Goal: Find contact information: Find contact information

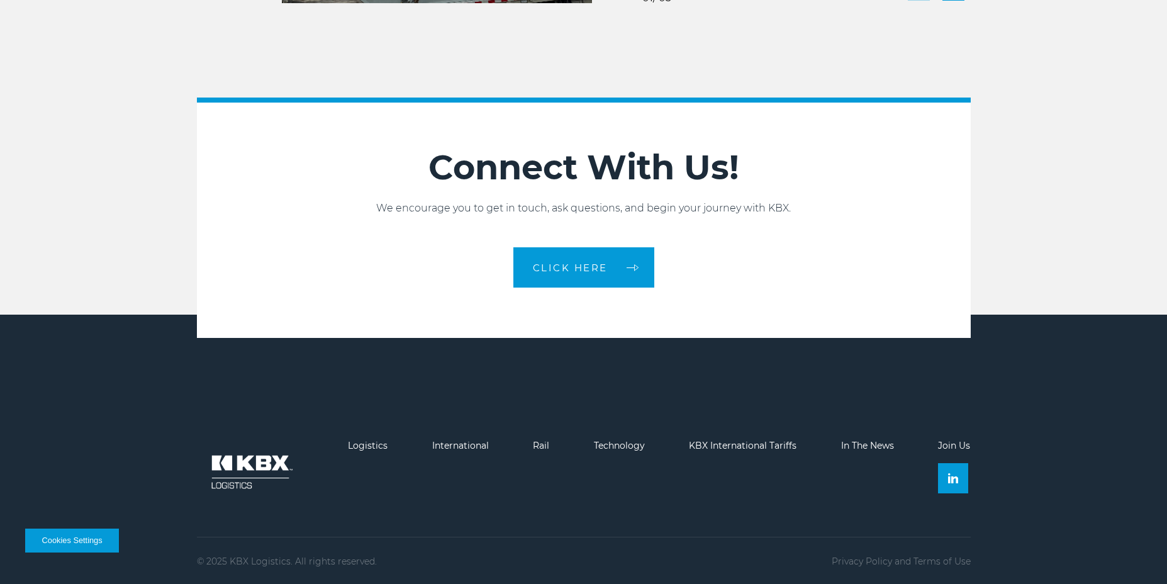
scroll to position [2804, 0]
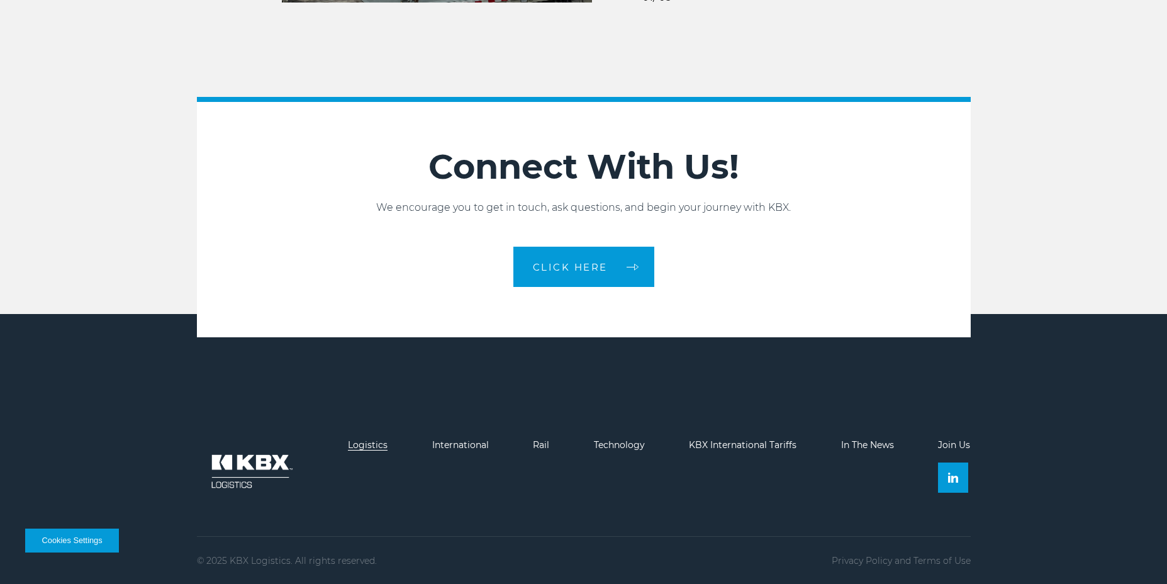
click at [369, 446] on link "Logistics" at bounding box center [368, 444] width 40 height 11
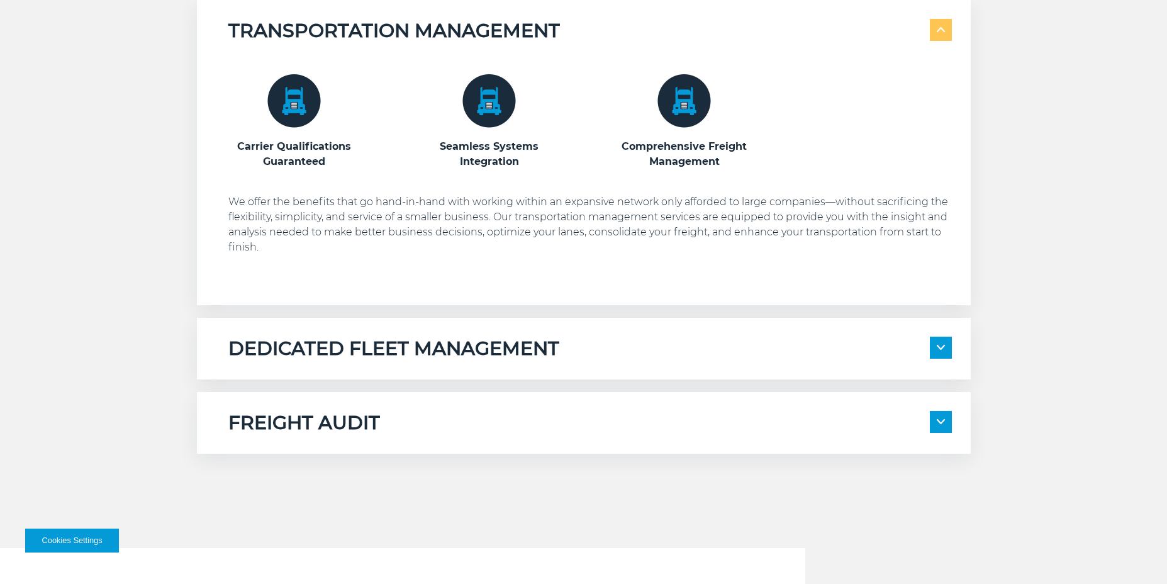
scroll to position [755, 0]
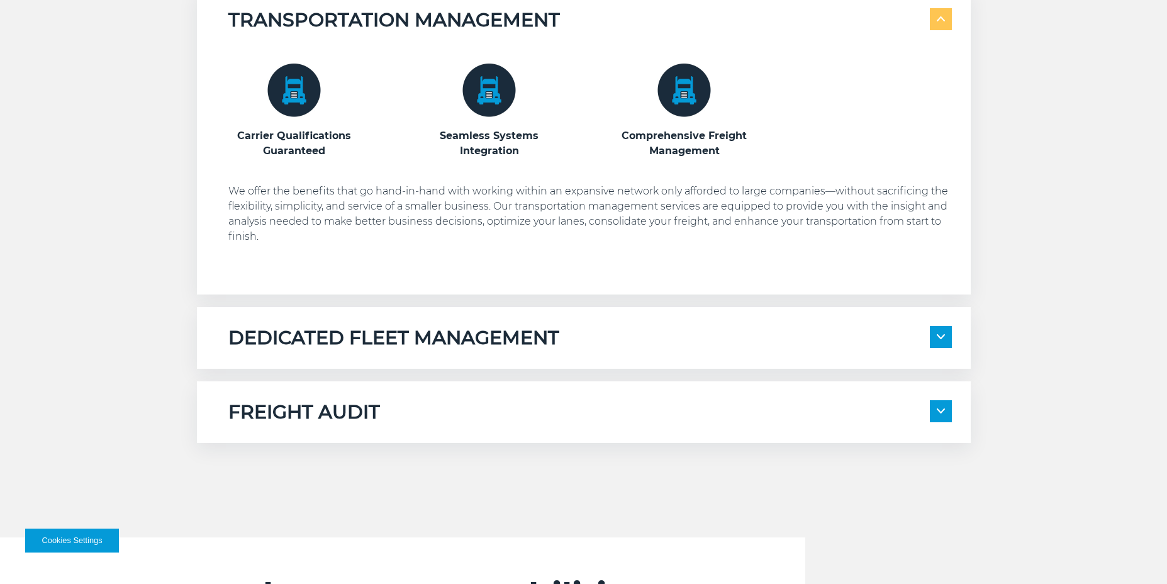
click at [941, 333] on span at bounding box center [941, 337] width 22 height 22
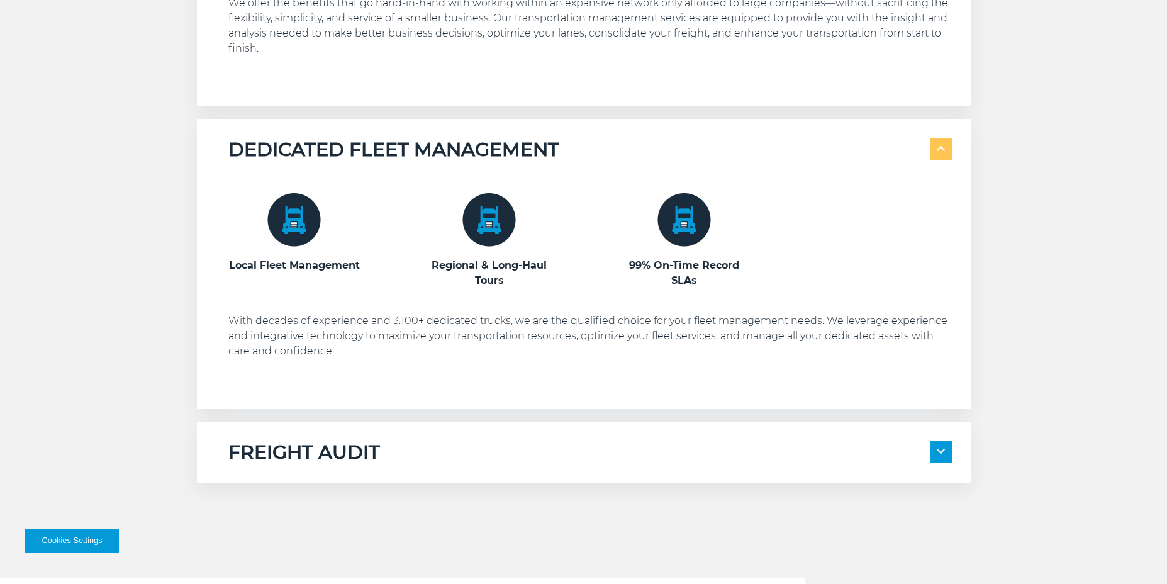
scroll to position [944, 0]
click at [935, 452] on span at bounding box center [941, 451] width 22 height 22
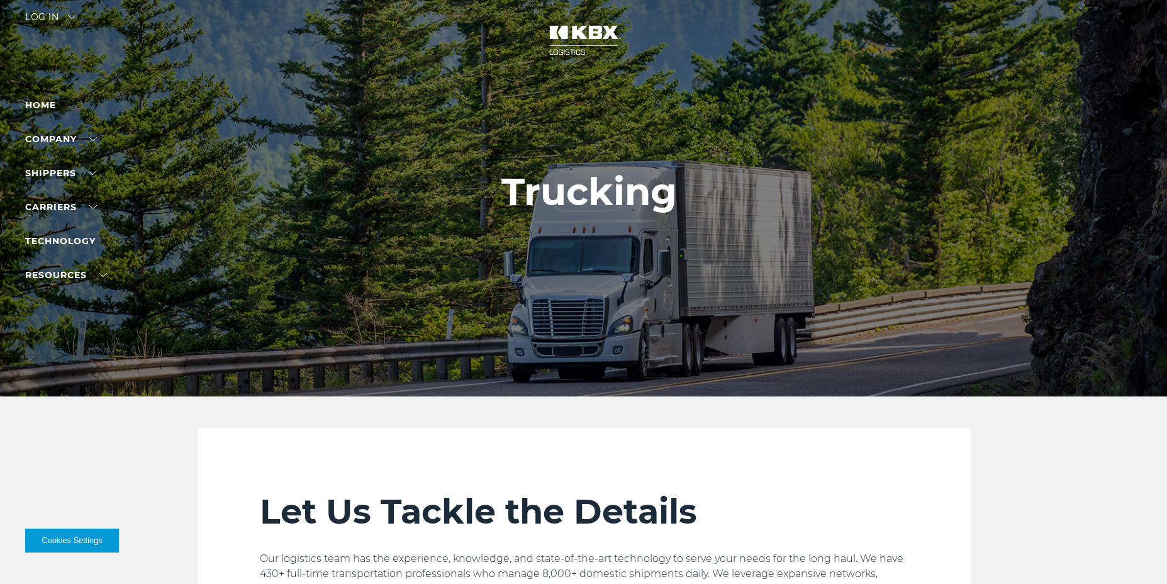
scroll to position [1, 0]
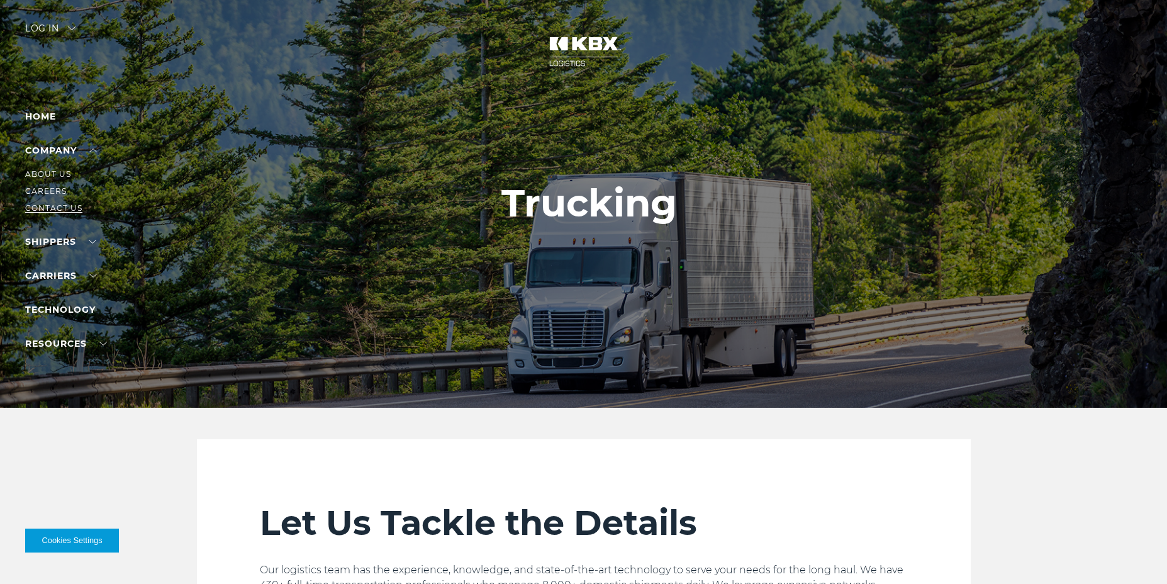
click at [67, 210] on link "Contact Us" at bounding box center [53, 207] width 57 height 9
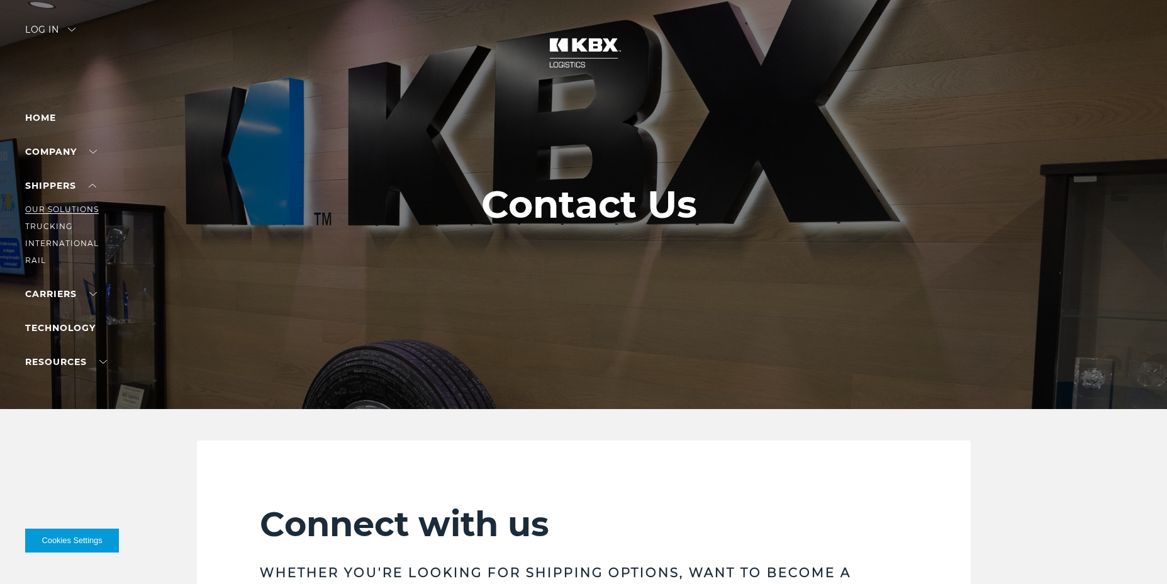
click at [69, 205] on link "Our Solutions" at bounding box center [62, 209] width 74 height 9
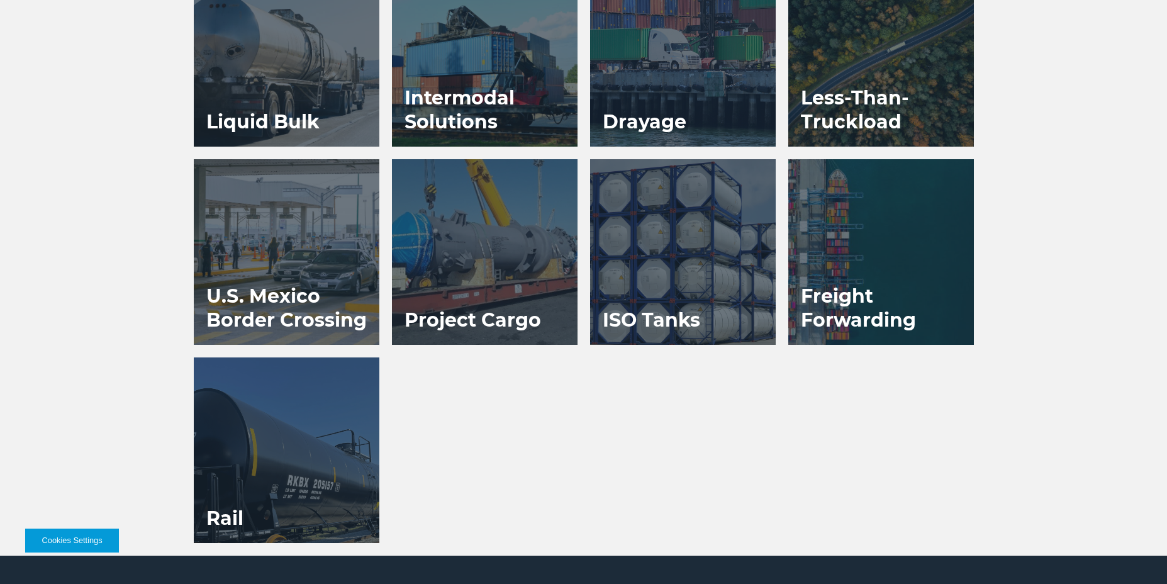
scroll to position [1070, 0]
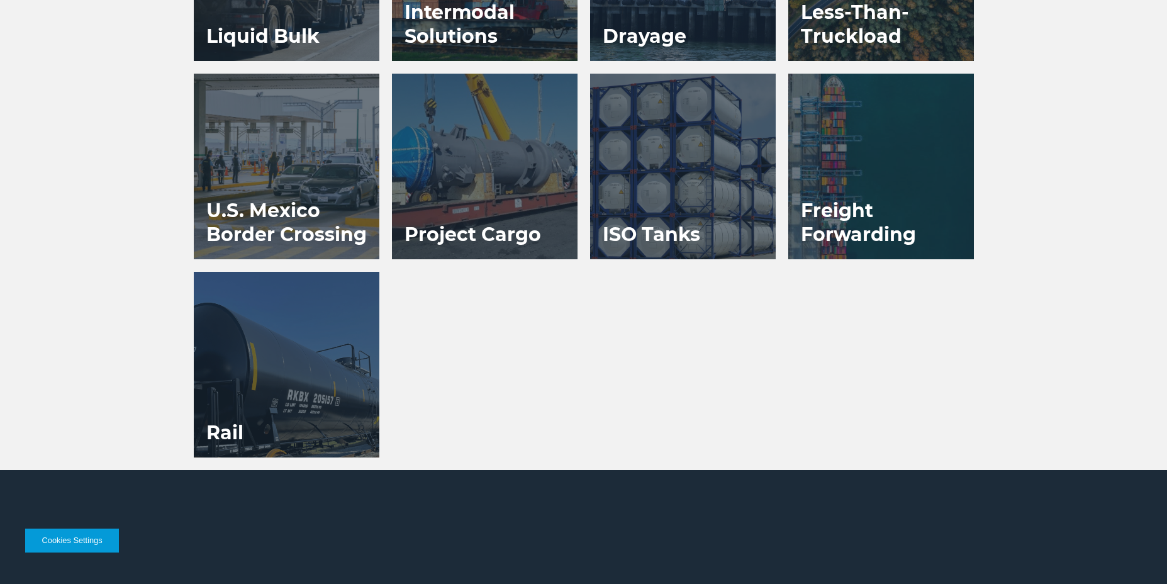
click at [832, 211] on h3 "Freight Forwarding" at bounding box center [881, 222] width 186 height 73
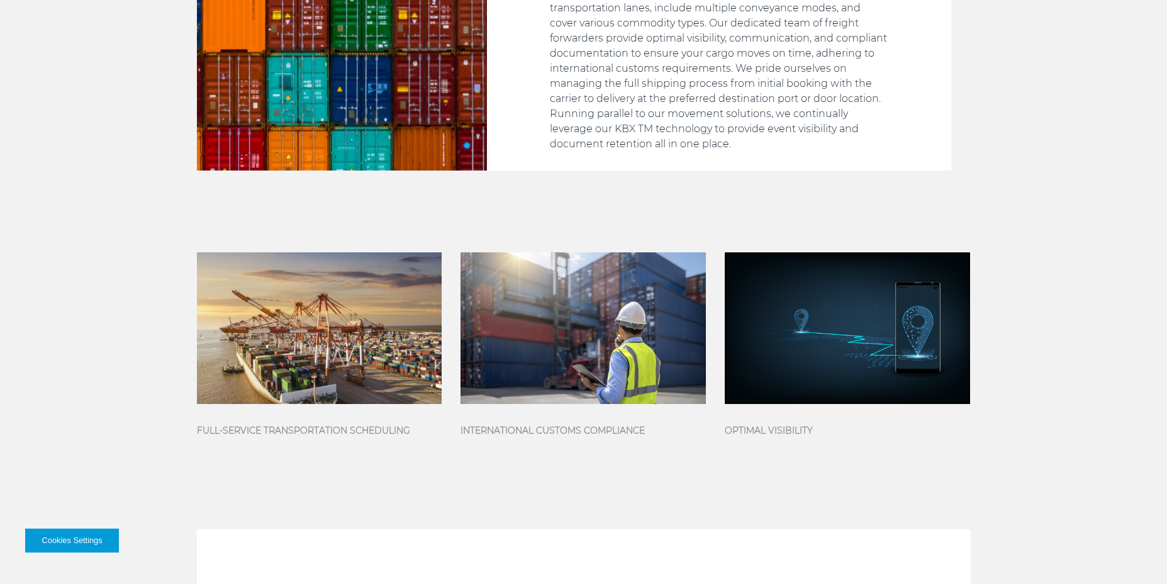
scroll to position [944, 0]
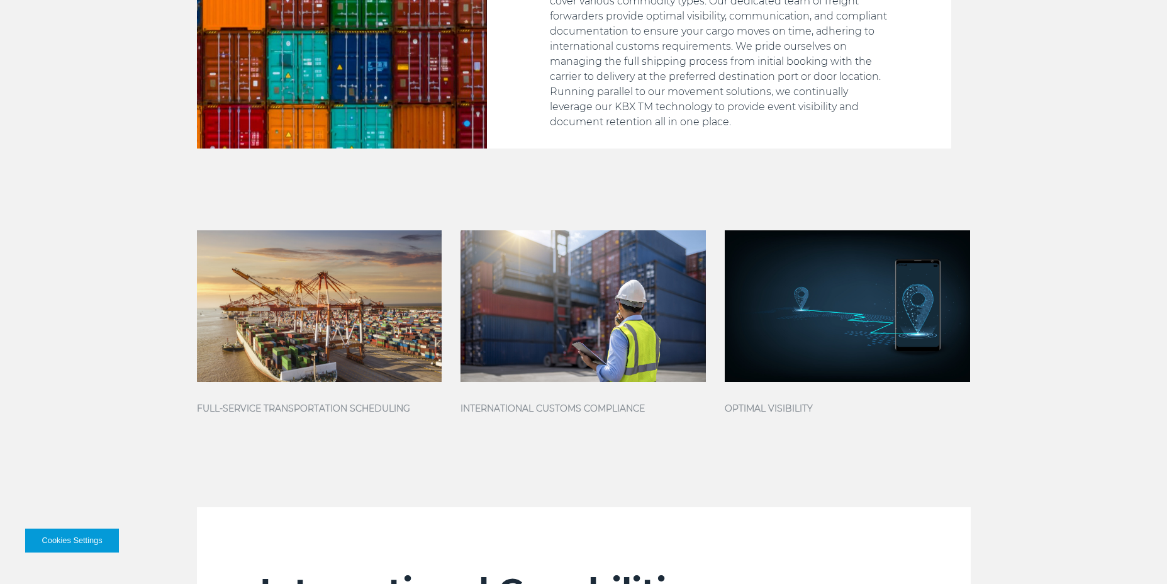
click at [679, 461] on div "KBX INTERNATIONAL FREIGHT FORWARDING SOLUTIONS KBX IS PRIVATELY HELD AND ONE OF…" at bounding box center [583, 341] width 1167 height 1688
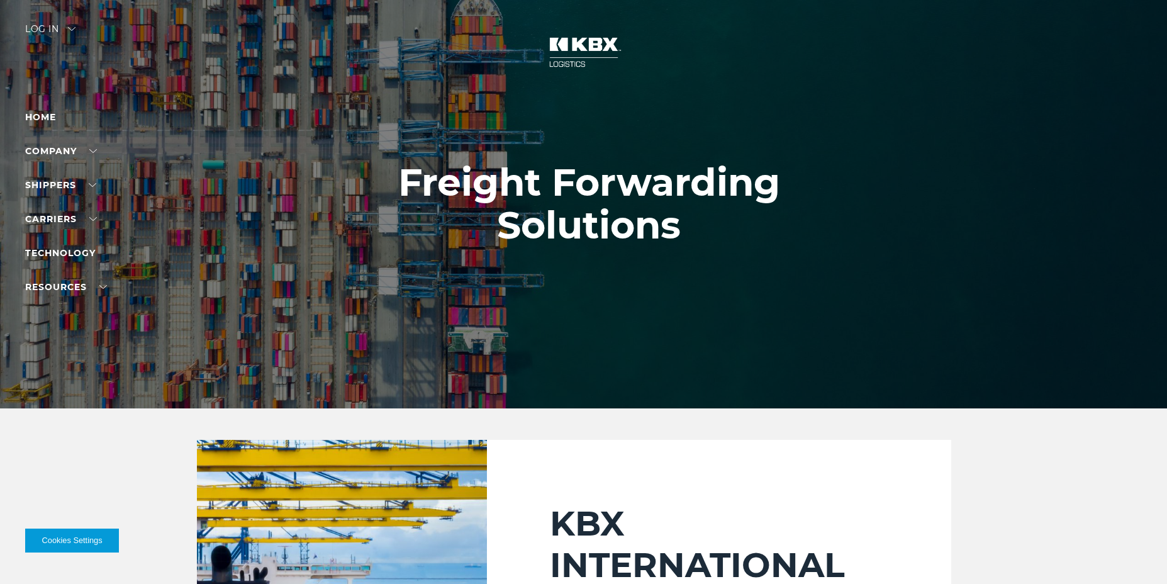
scroll to position [0, 0]
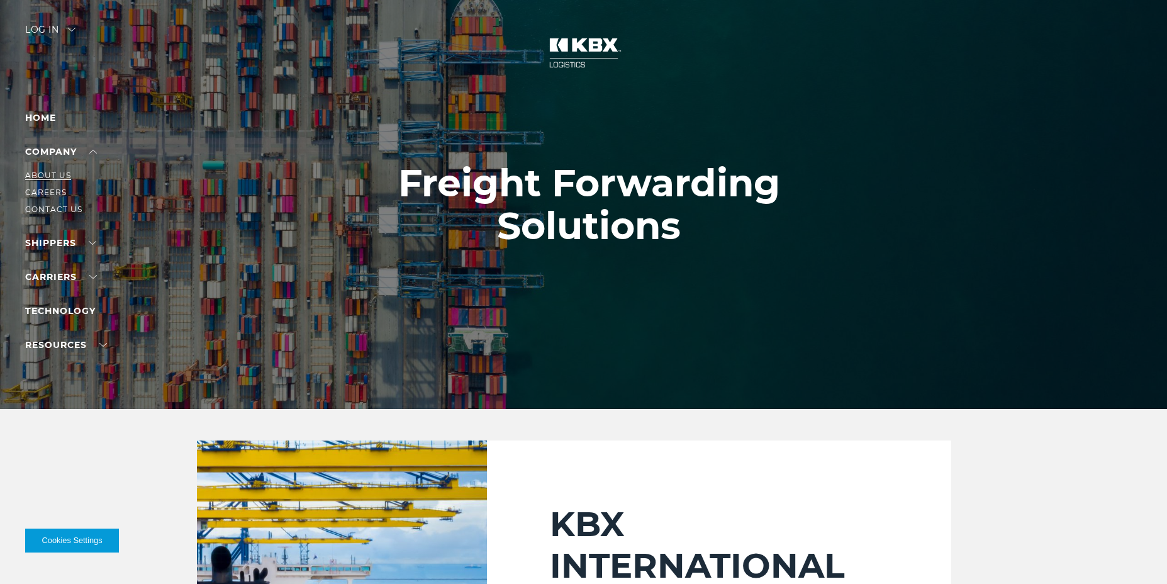
click at [60, 177] on link "About Us" at bounding box center [48, 175] width 46 height 9
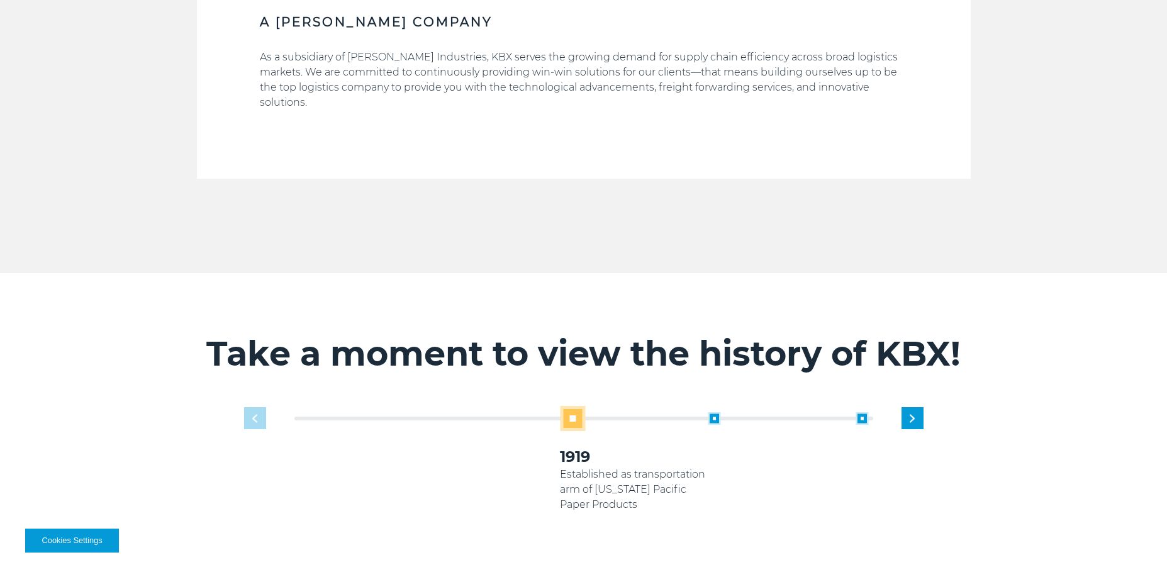
scroll to position [629, 0]
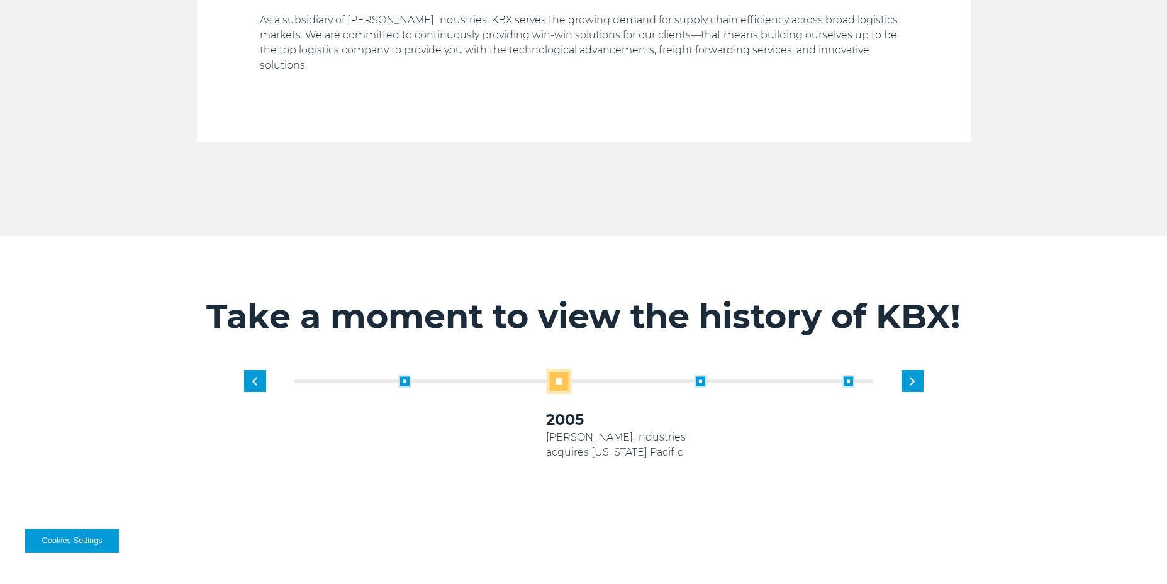
drag, startPoint x: 564, startPoint y: 421, endPoint x: 403, endPoint y: 444, distance: 163.3
click at [403, 444] on p "Established as transportation arm of [US_STATE] Pacific Paper Products" at bounding box center [472, 452] width 148 height 45
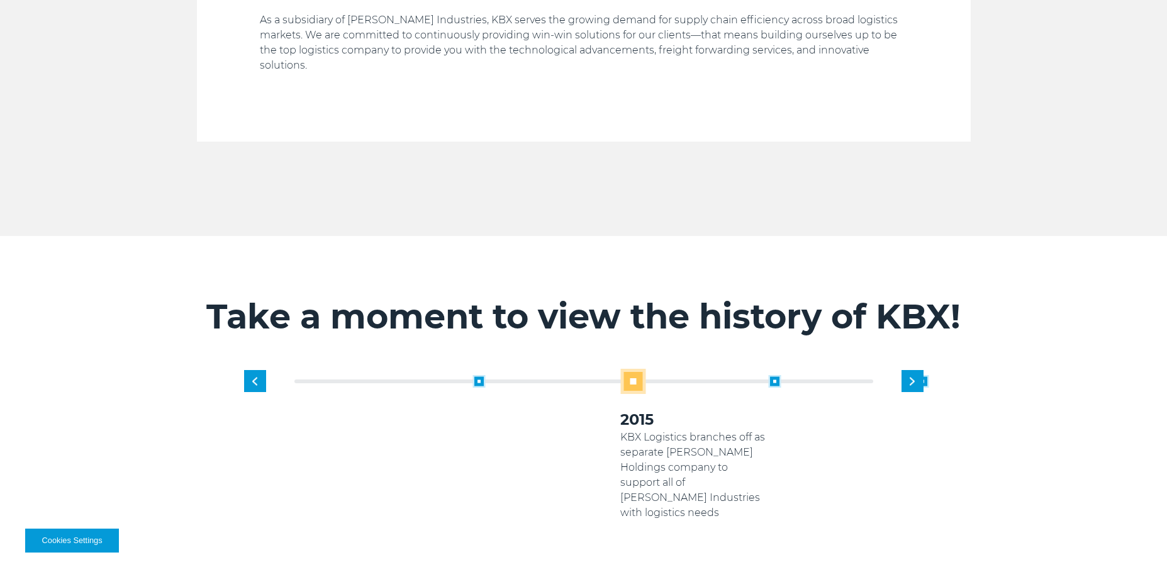
drag, startPoint x: 624, startPoint y: 430, endPoint x: 389, endPoint y: 416, distance: 235.8
click at [389, 430] on p "[PERSON_NAME] Industries acquires [US_STATE] Pacific" at bounding box center [399, 445] width 148 height 30
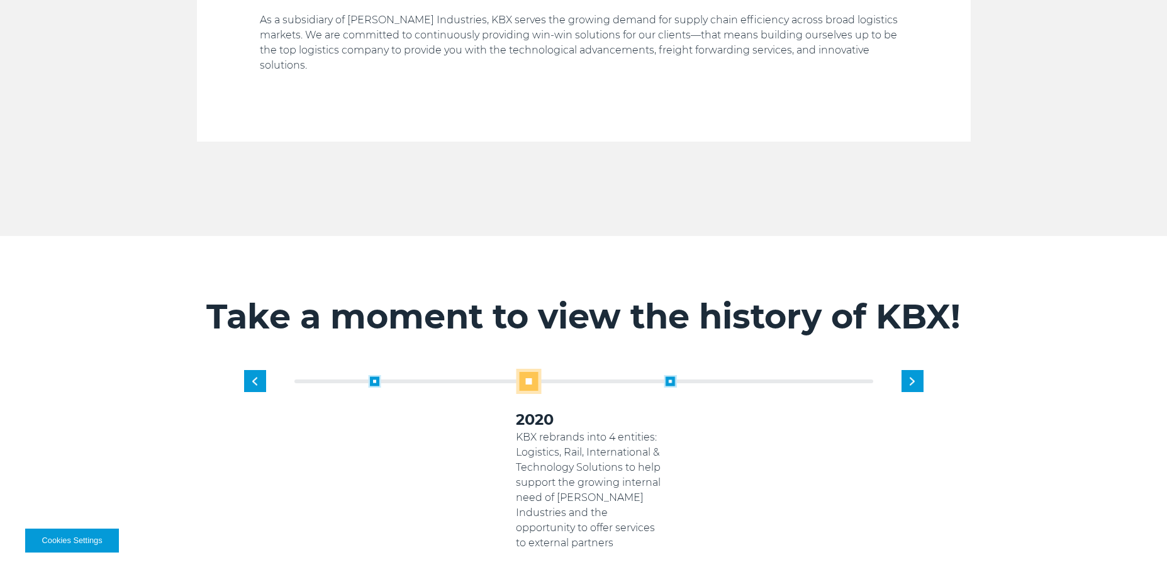
drag, startPoint x: 652, startPoint y: 433, endPoint x: 460, endPoint y: 434, distance: 191.9
click at [460, 434] on p "KBX Logistics branches off as separate [PERSON_NAME] Holdings company to suppor…" at bounding box center [442, 475] width 148 height 91
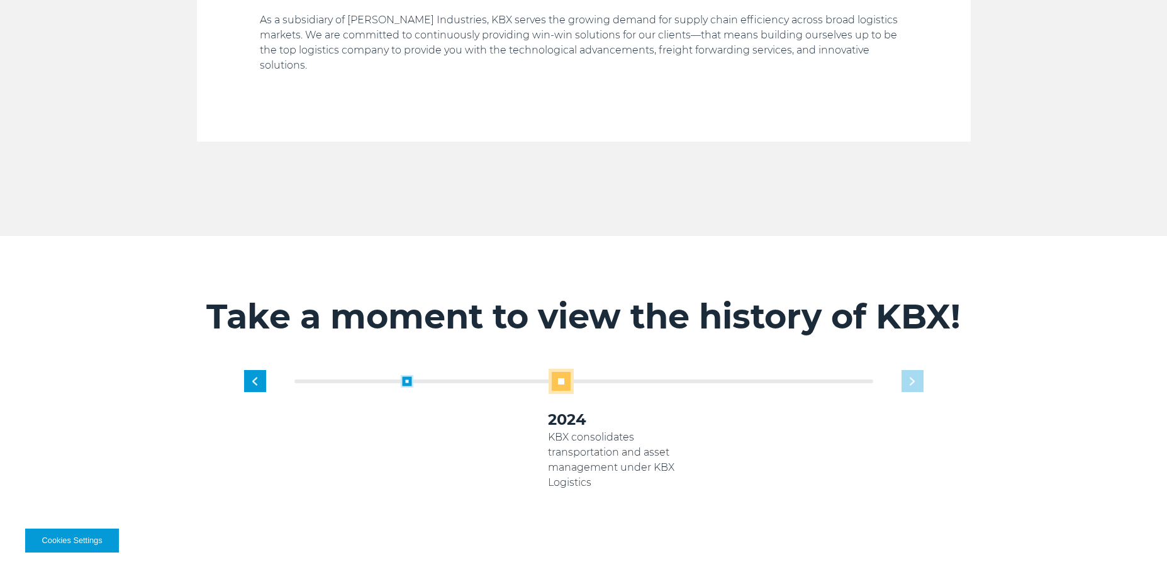
drag, startPoint x: 682, startPoint y: 461, endPoint x: 427, endPoint y: 461, distance: 255.5
click at [427, 461] on p "KBX rebrands into 4 entities: Logistics, Rail, International & Technology Solut…" at bounding box center [474, 490] width 148 height 121
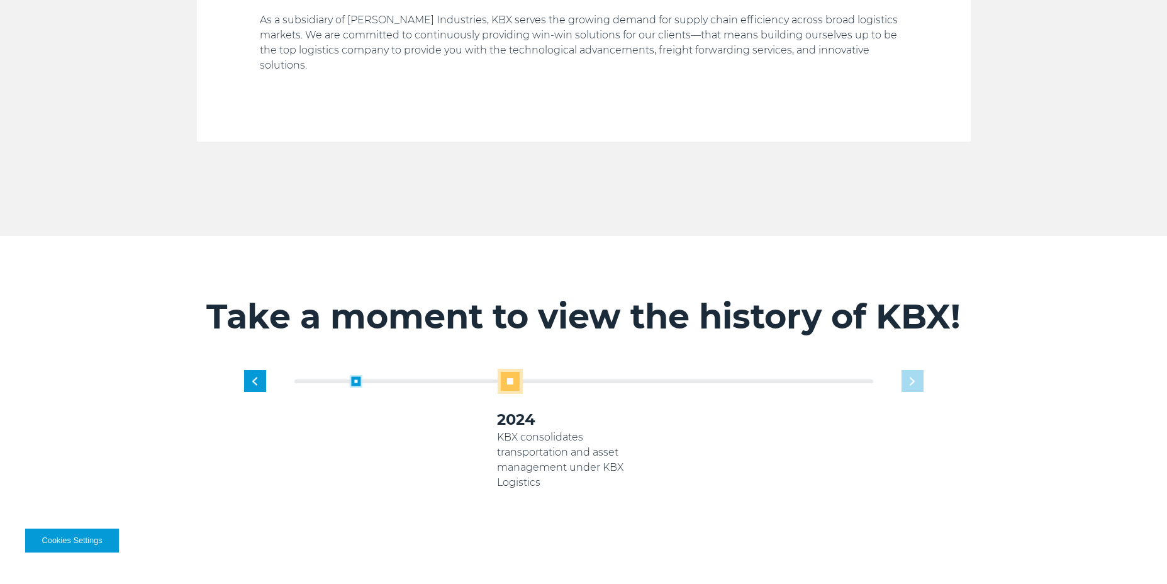
drag, startPoint x: 648, startPoint y: 447, endPoint x: 301, endPoint y: 434, distance: 347.0
click at [349, 441] on div "1919 Established as transportation arm of [US_STATE] Pacific Paper Products 200…" at bounding box center [54, 463] width 592 height 176
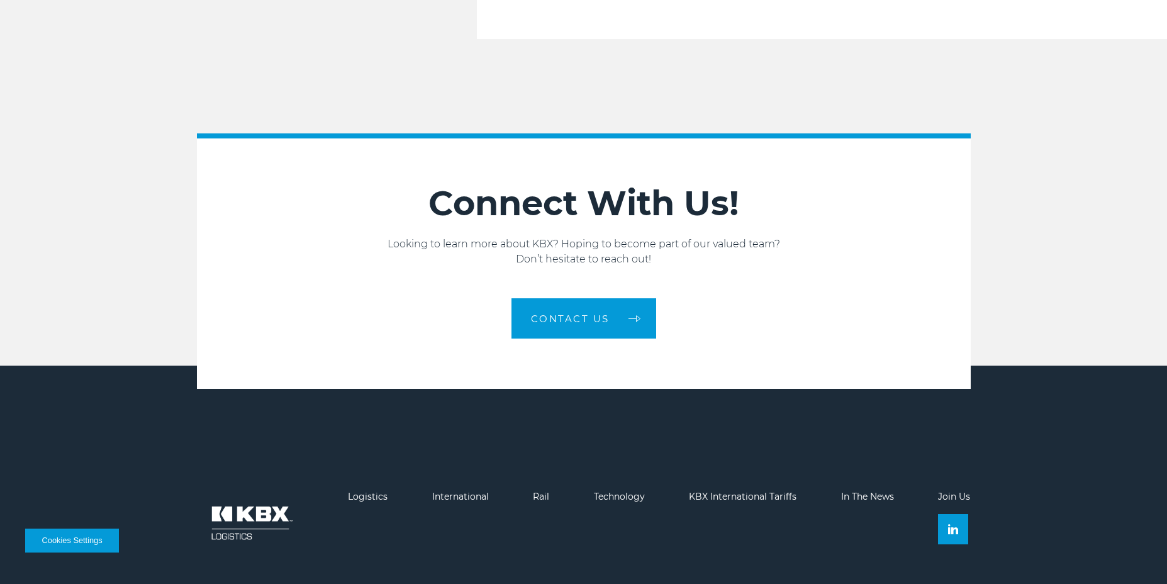
scroll to position [2128, 0]
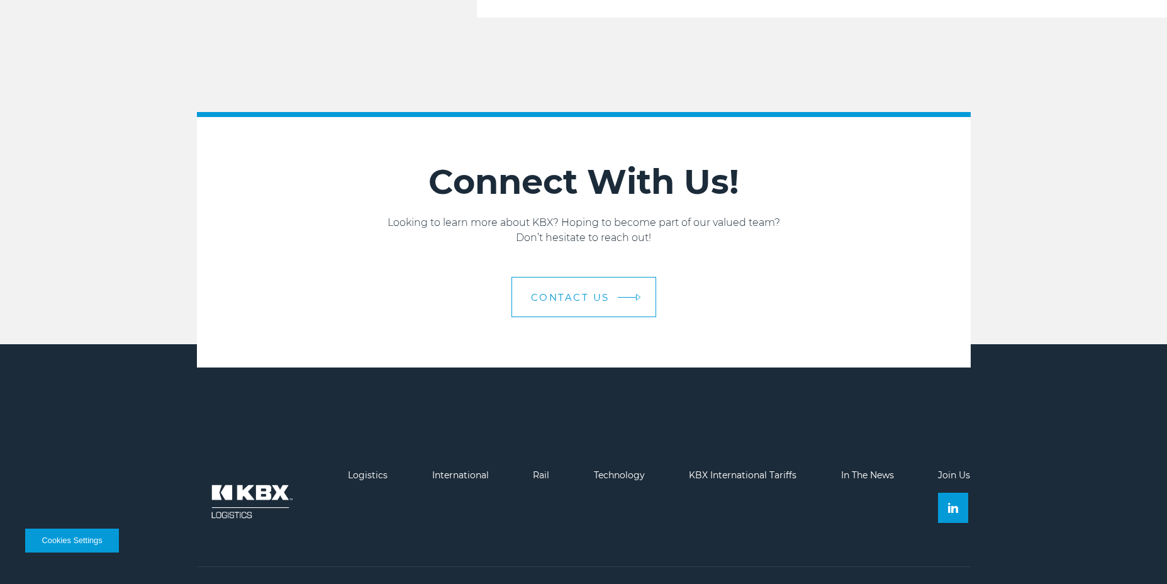
click at [618, 277] on link "Contact us" at bounding box center [584, 297] width 145 height 40
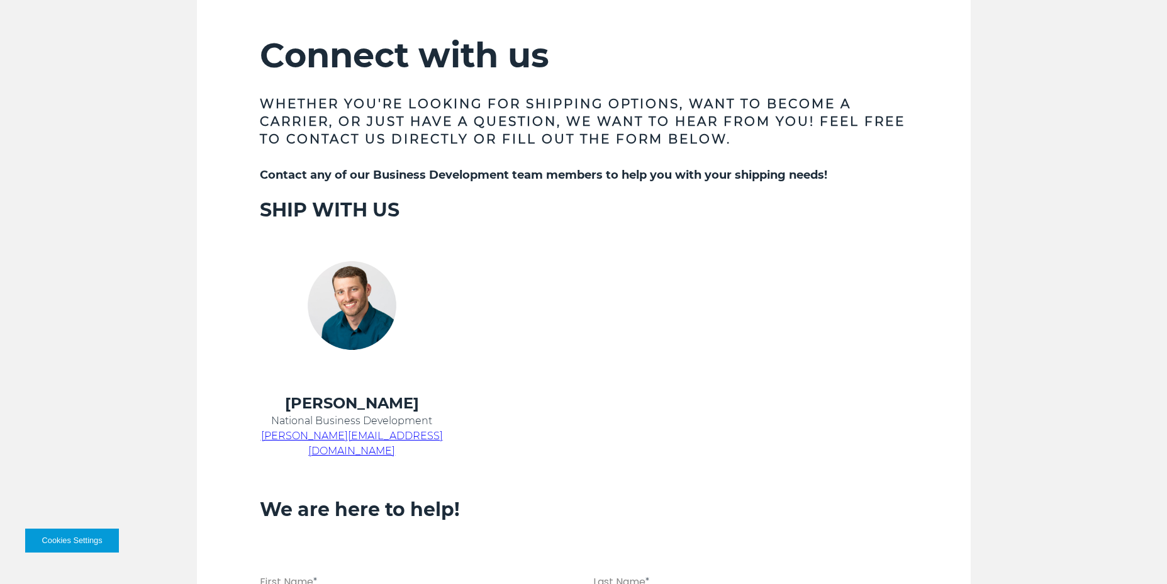
scroll to position [503, 0]
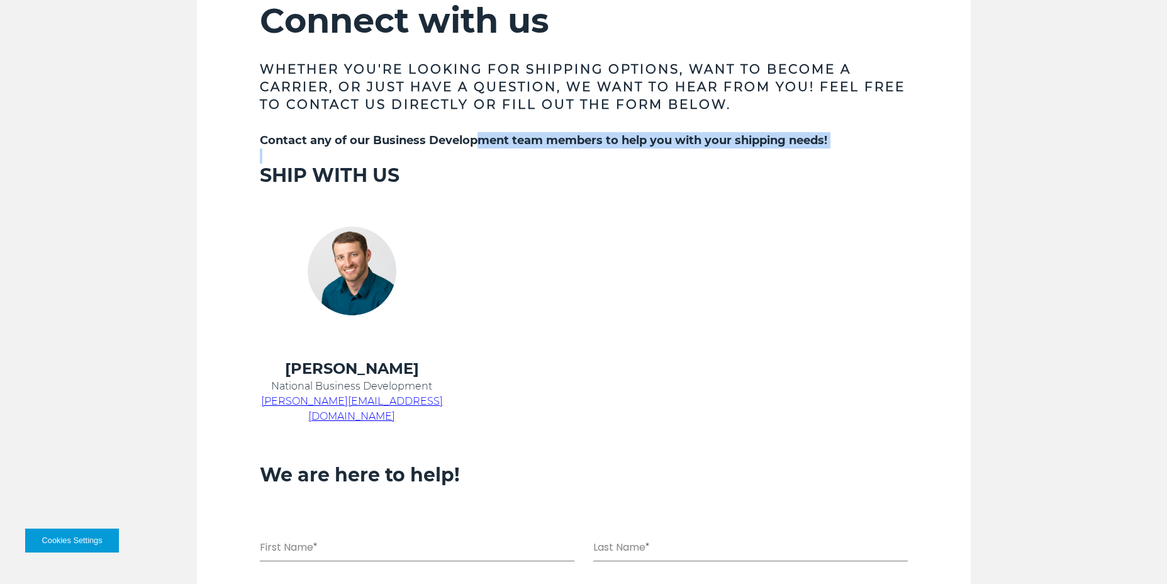
drag, startPoint x: 481, startPoint y: 138, endPoint x: 705, endPoint y: 154, distance: 225.2
click at [705, 154] on div "Contact any of our Business Development team members to help you with your ship…" at bounding box center [584, 544] width 648 height 824
copy div "ment team members to help you with your shipping needs!"
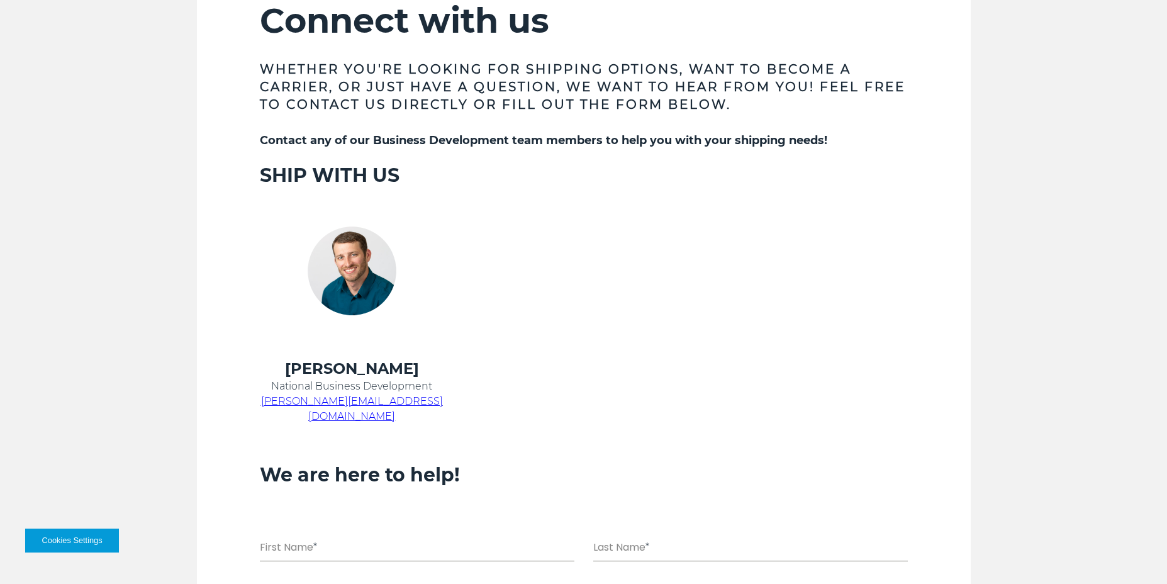
click at [641, 280] on td at bounding box center [568, 273] width 216 height 171
